Goal: Task Accomplishment & Management: Use online tool/utility

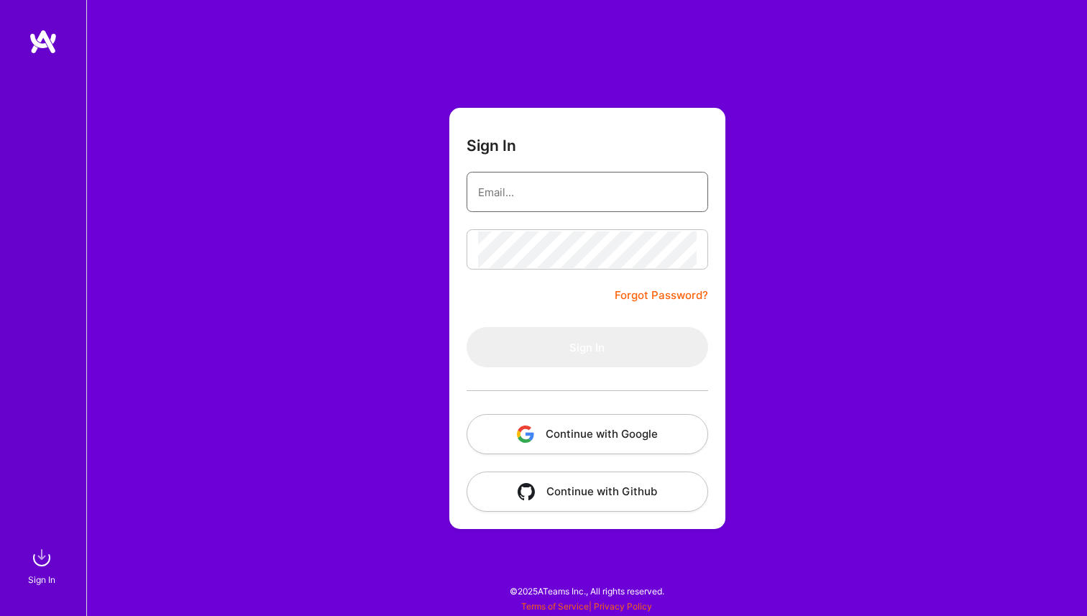
type input "[PERSON_NAME][EMAIL_ADDRESS][DOMAIN_NAME]"
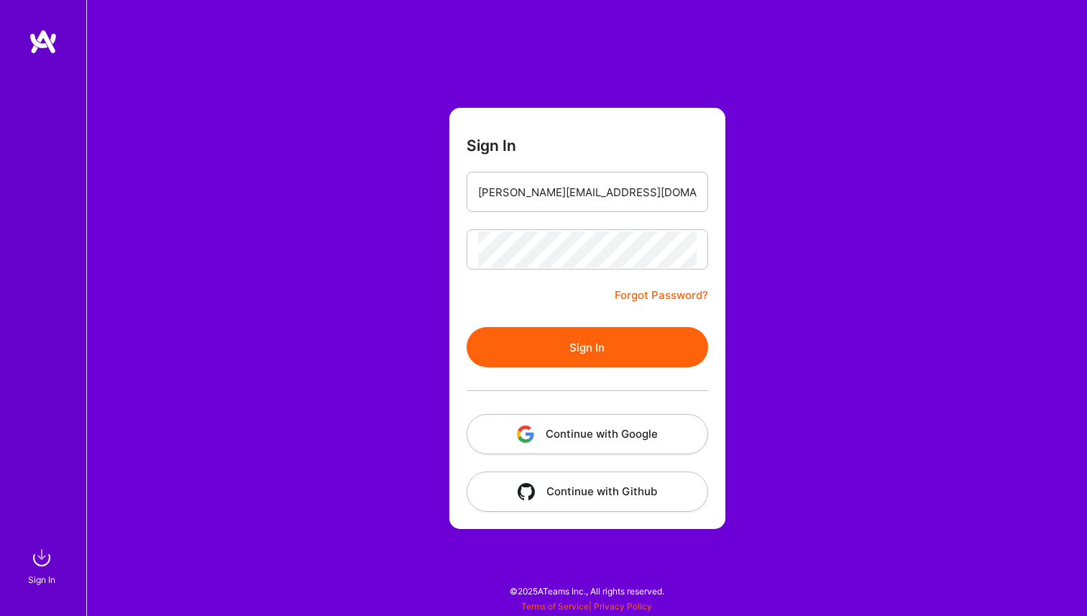
click at [570, 356] on button "Sign In" at bounding box center [586, 347] width 241 height 40
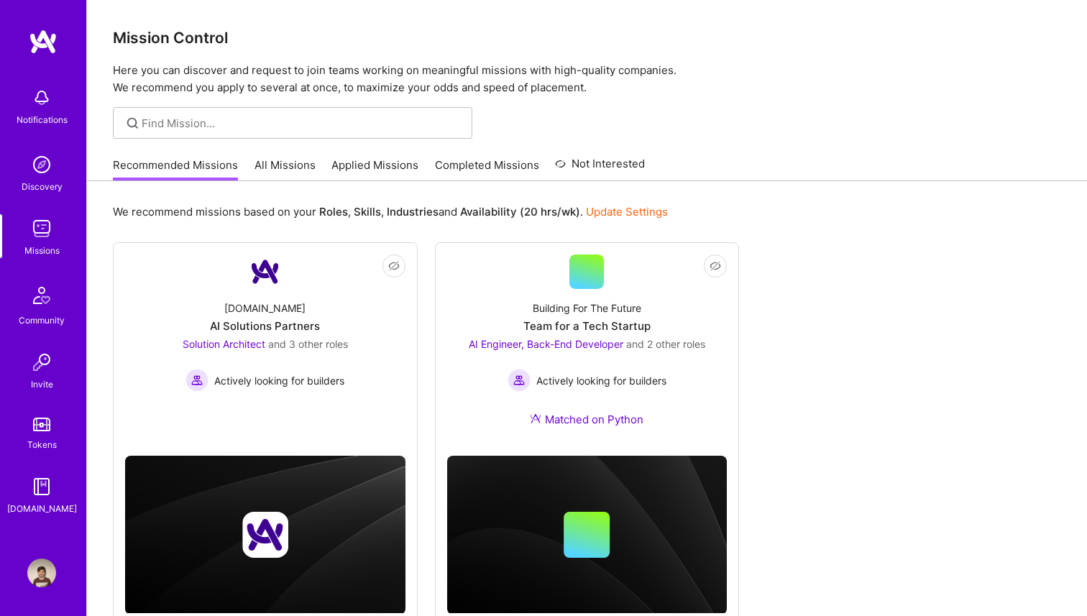
click at [296, 166] on link "All Missions" at bounding box center [284, 169] width 61 height 24
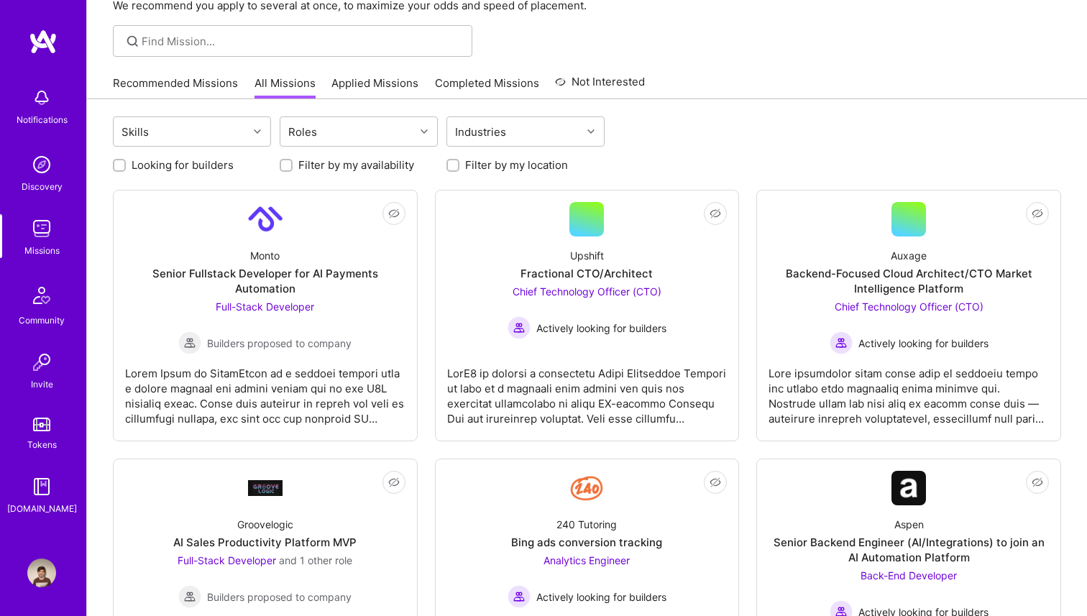
scroll to position [83, 0]
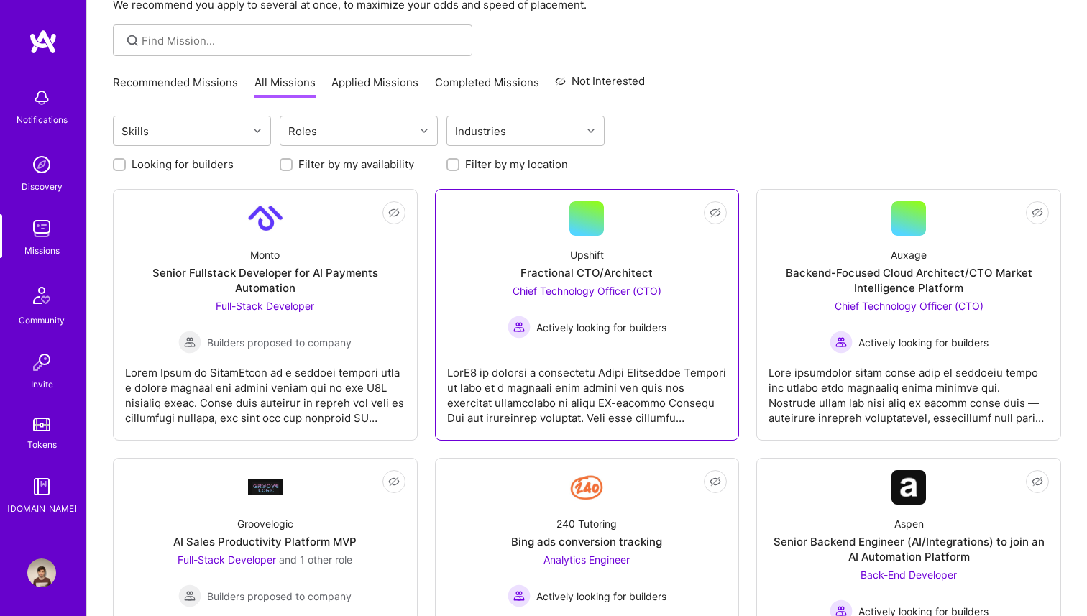
click at [629, 329] on span "Actively looking for builders" at bounding box center [601, 327] width 130 height 15
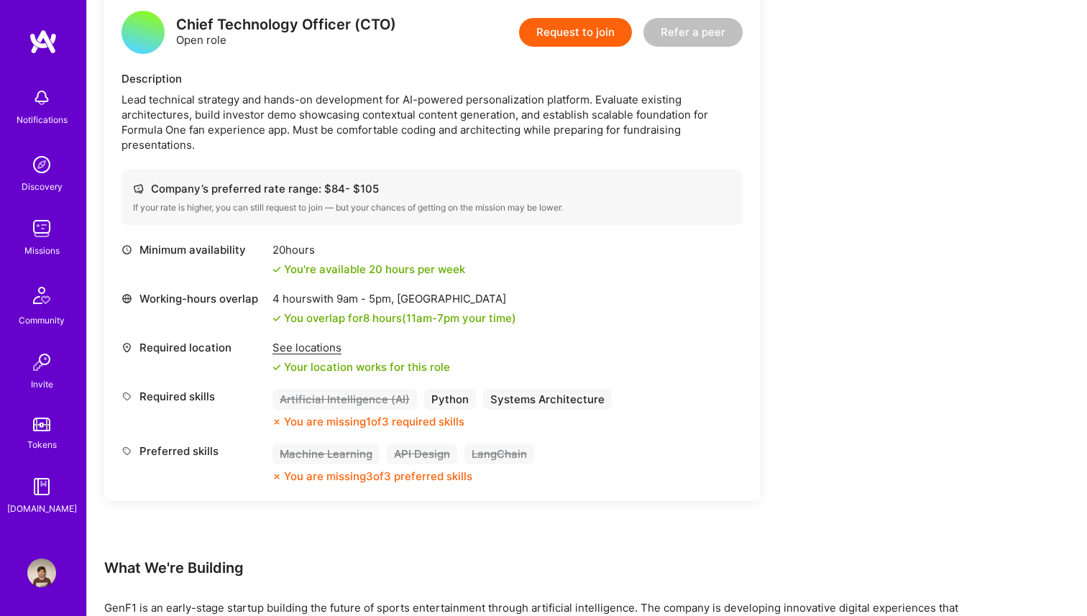
scroll to position [378, 0]
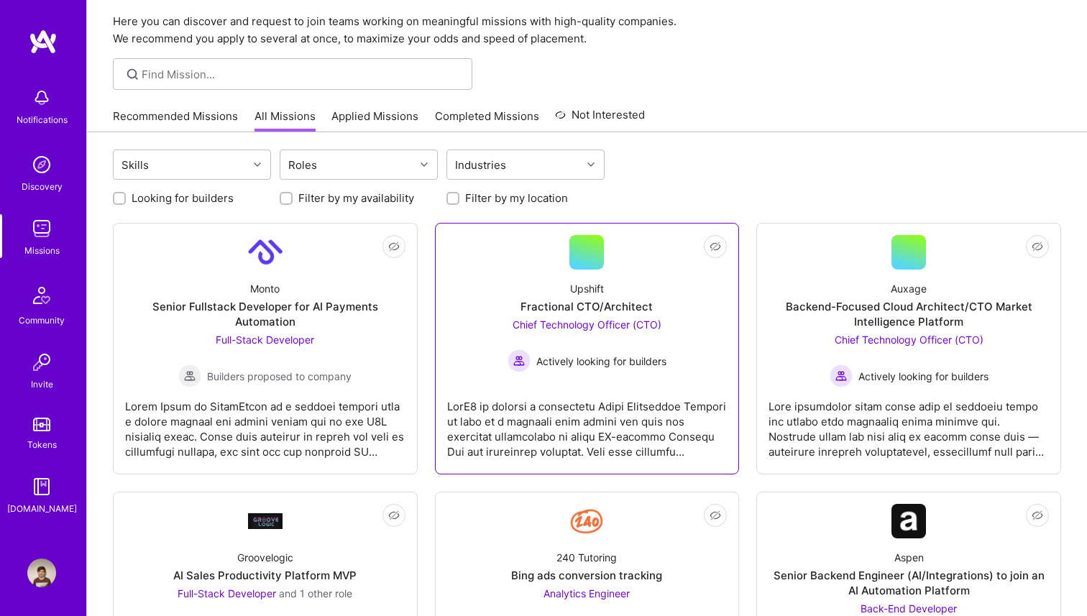
scroll to position [41, 0]
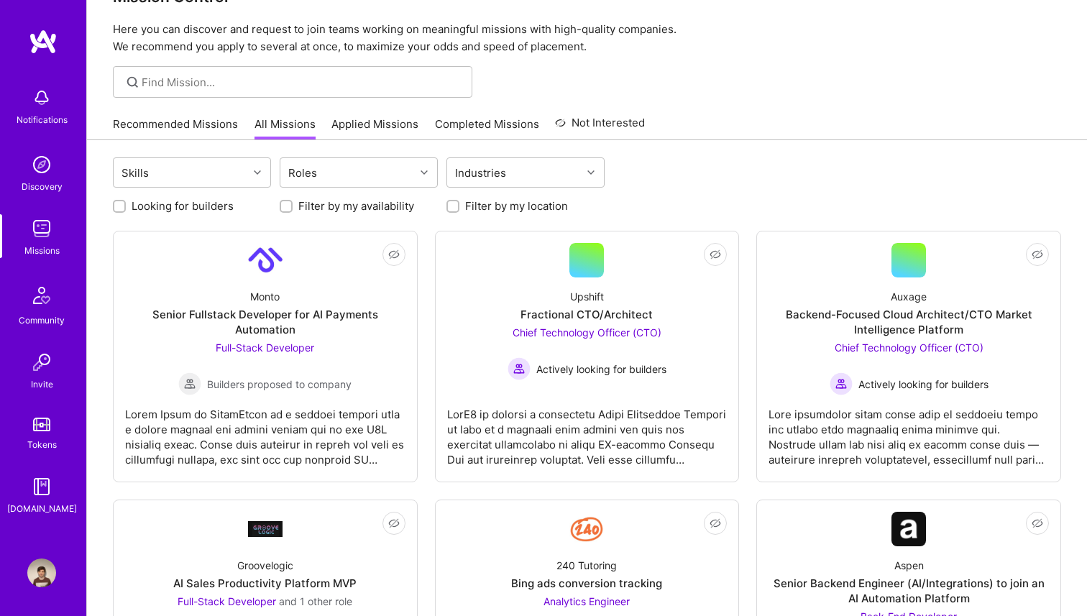
click at [190, 208] on label "Looking for builders" at bounding box center [183, 205] width 102 height 15
click at [126, 208] on input "Looking for builders" at bounding box center [121, 207] width 10 height 10
checkbox input "true"
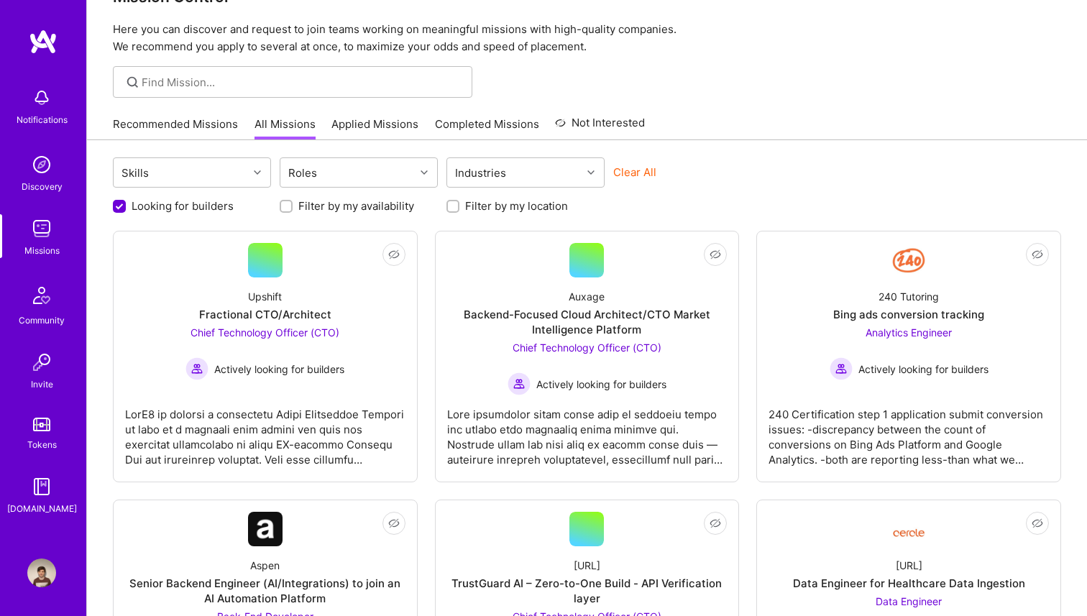
scroll to position [62, 0]
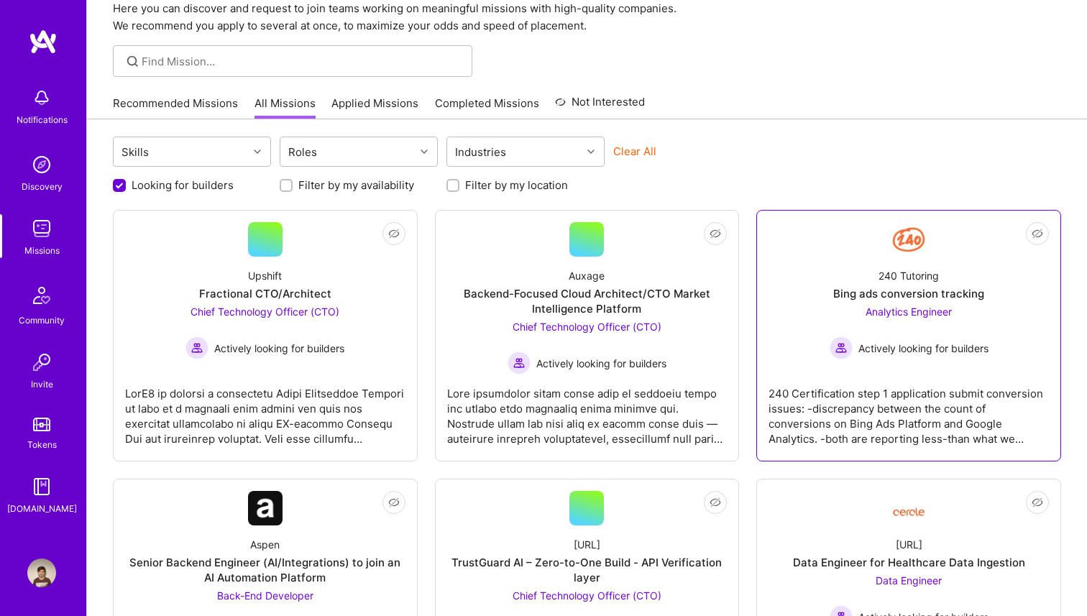
click at [877, 285] on div "240 Tutoring Bing ads conversion tracking Analytics Engineer Actively looking f…" at bounding box center [908, 308] width 280 height 103
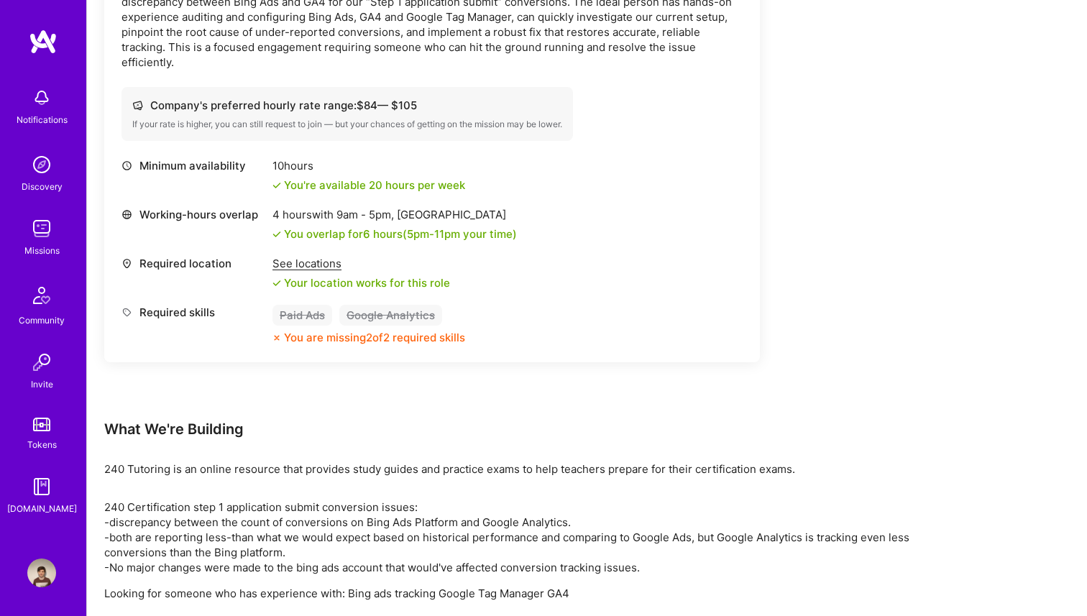
scroll to position [524, 0]
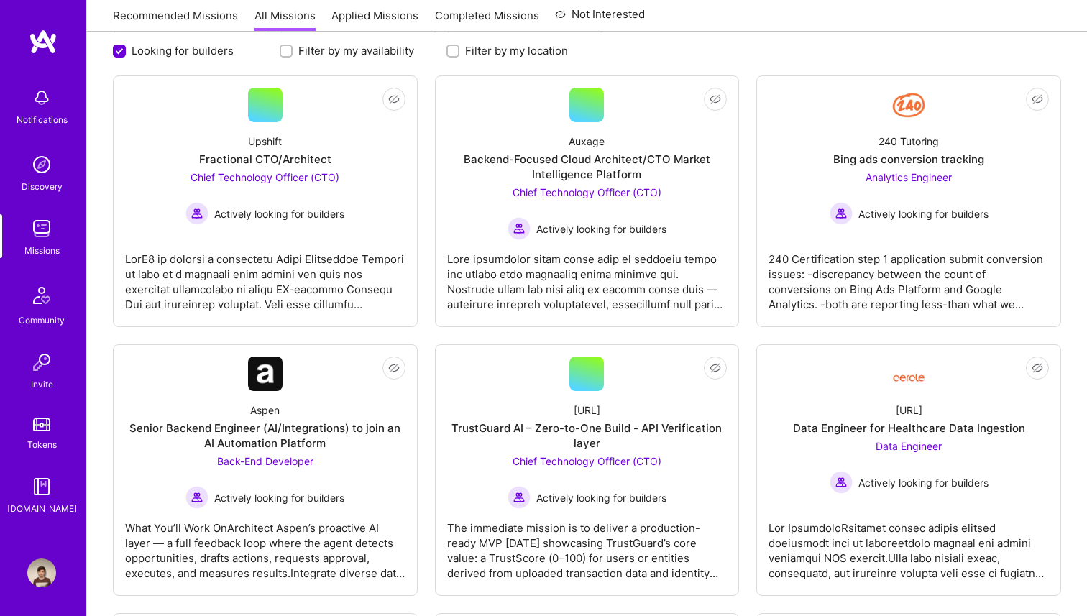
scroll to position [198, 0]
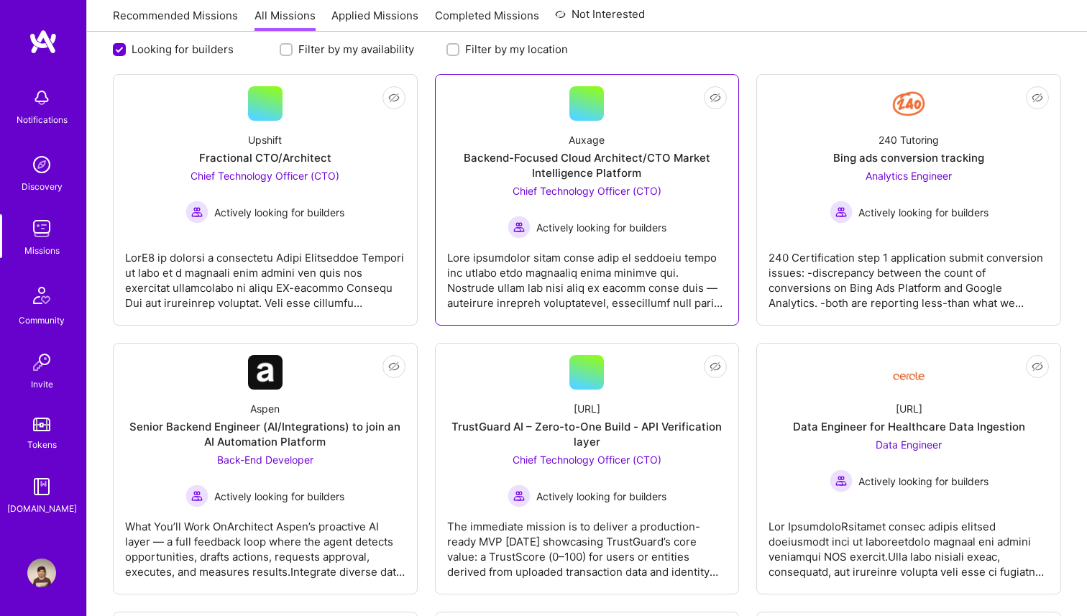
click at [642, 169] on div "Backend-Focused Cloud Architect/CTO Market Intelligence Platform" at bounding box center [587, 165] width 280 height 30
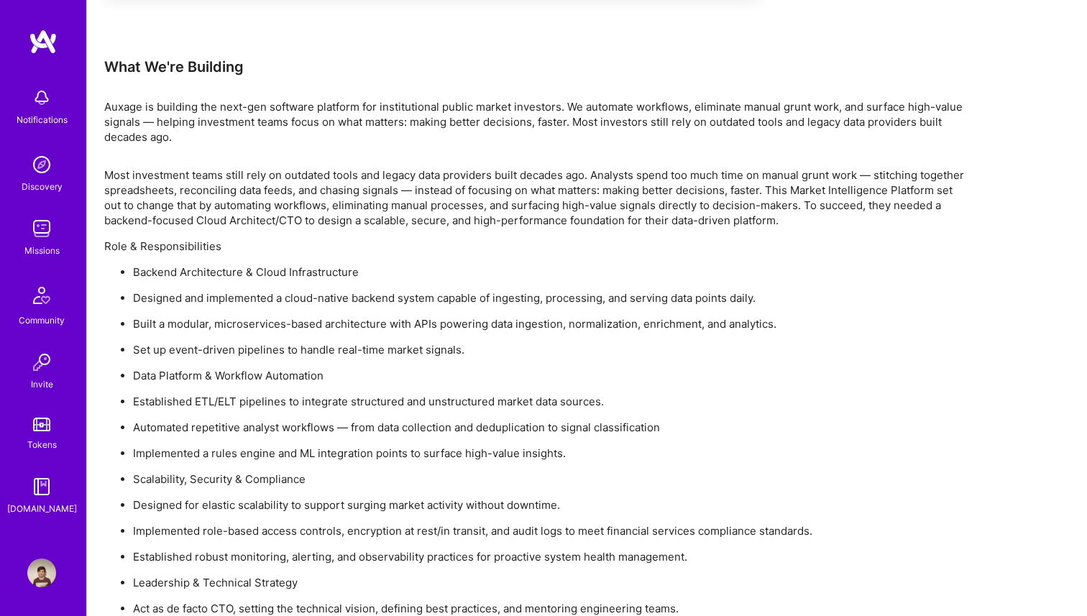
scroll to position [1020, 0]
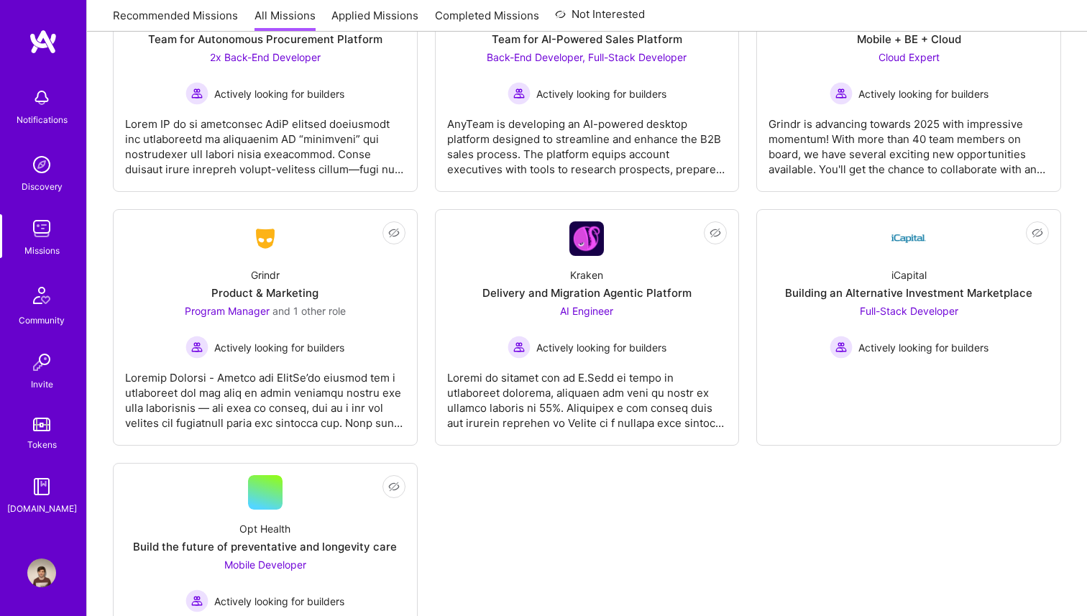
scroll to position [1880, 0]
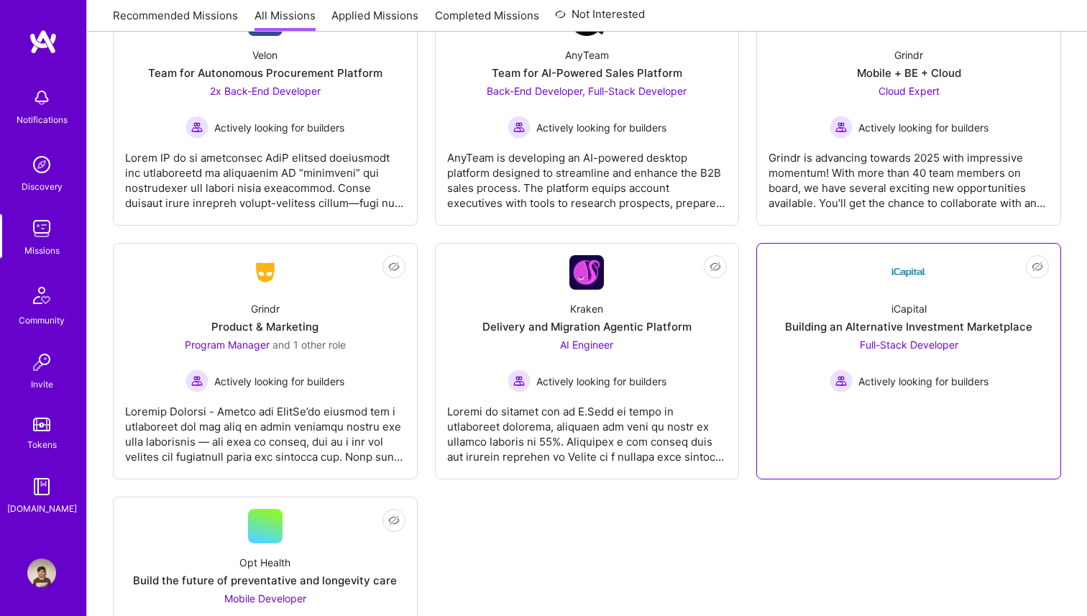
click at [863, 335] on div "iCapital Building an Alternative Investment Marketplace Full-Stack Developer Ac…" at bounding box center [908, 341] width 280 height 103
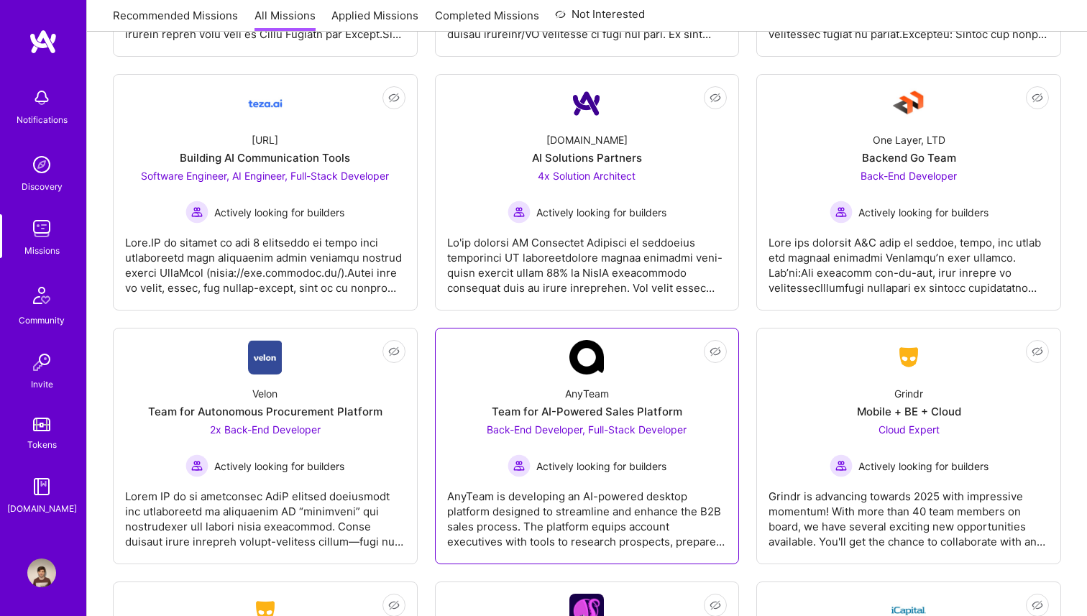
scroll to position [1539, 0]
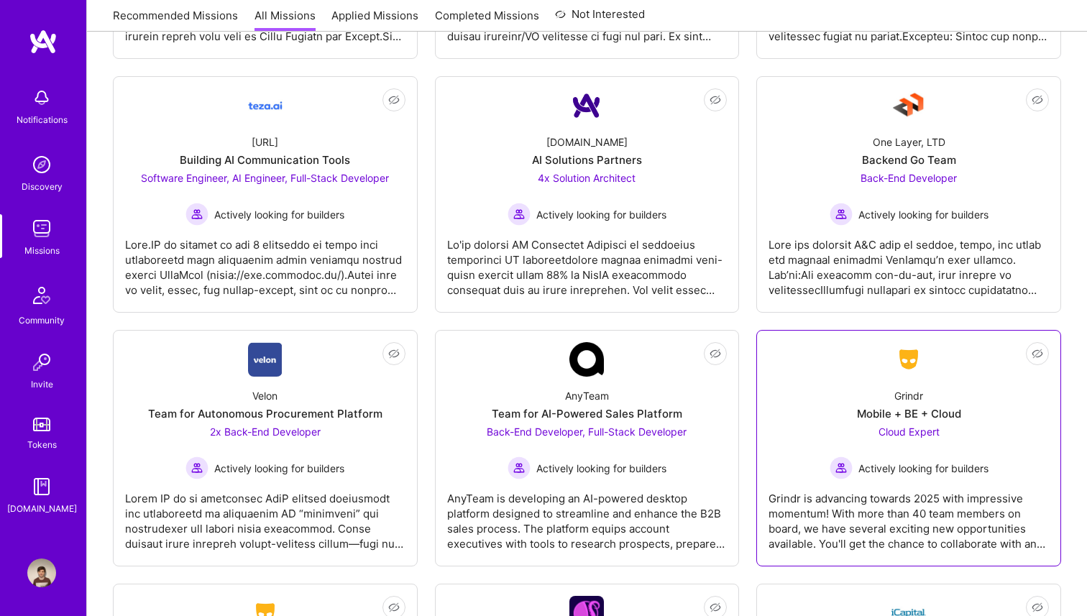
click at [872, 411] on div "Mobile + BE + Cloud" at bounding box center [909, 413] width 104 height 15
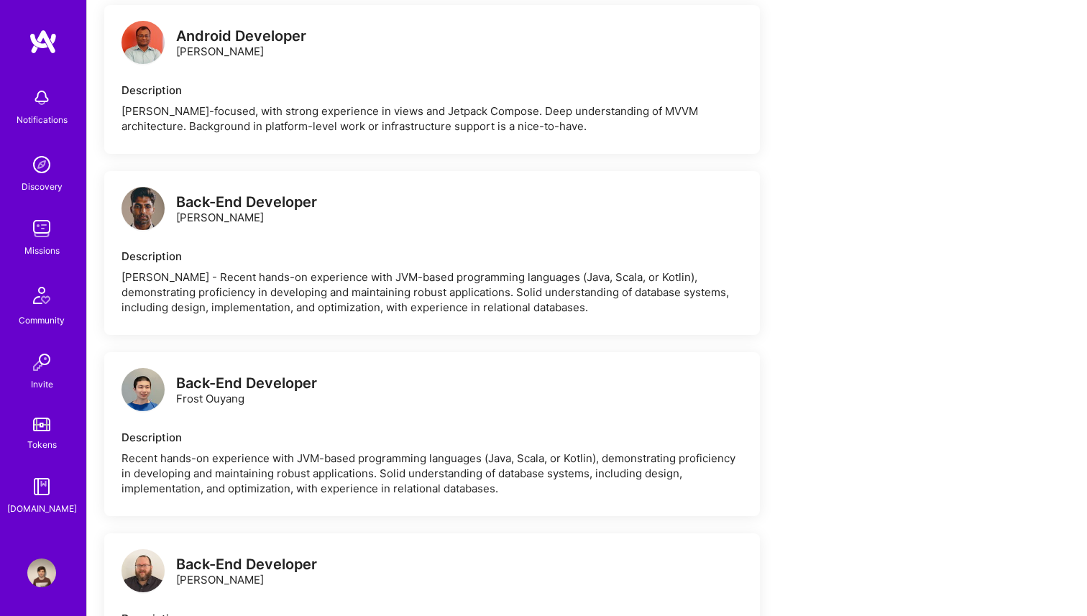
scroll to position [1196, 0]
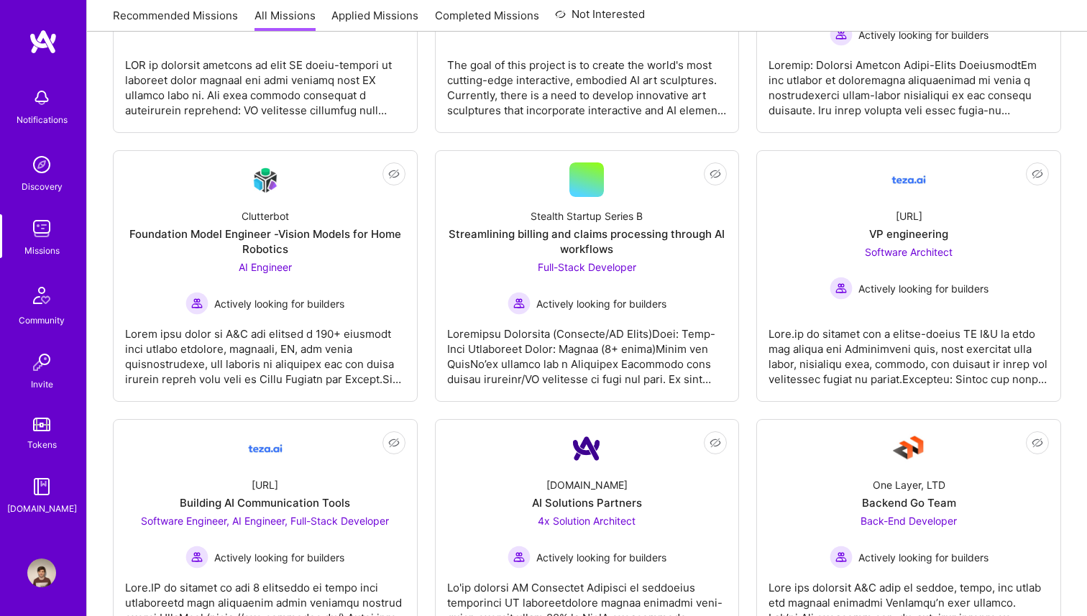
scroll to position [1539, 0]
